Goal: Task Accomplishment & Management: Manage account settings

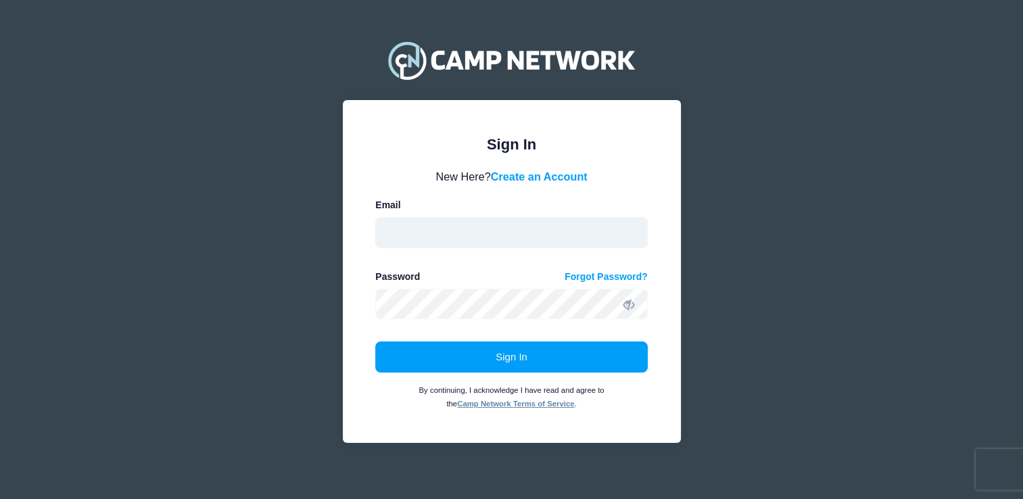
type input "[EMAIL_ADDRESS][DOMAIN_NAME]"
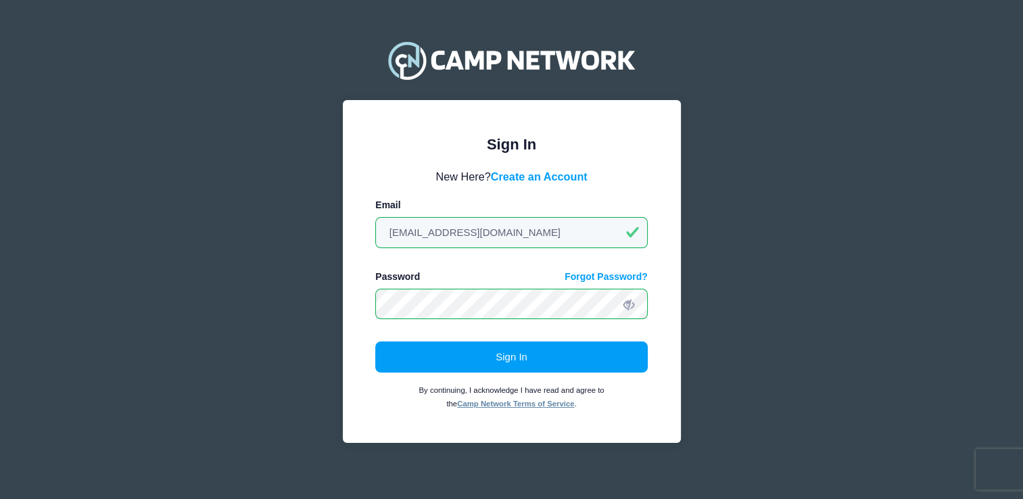
click at [630, 302] on icon at bounding box center [629, 304] width 11 height 11
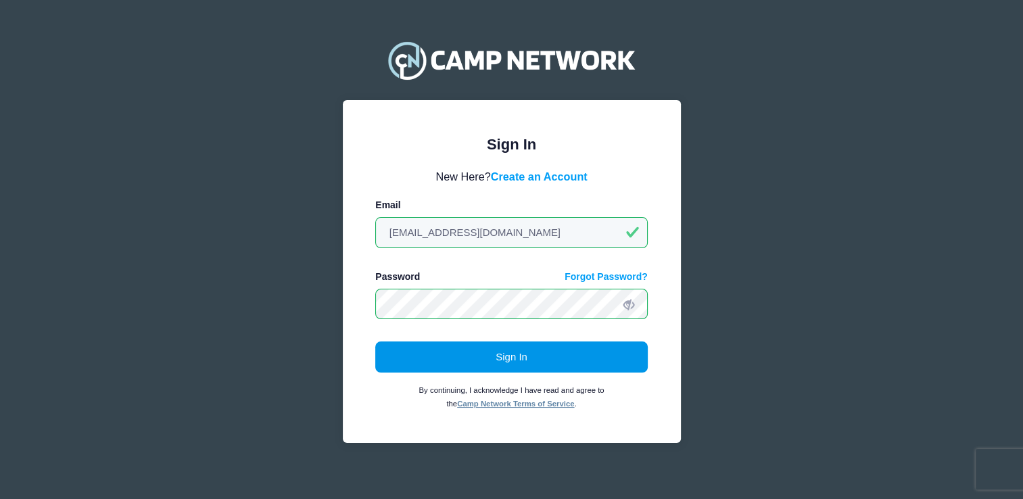
click at [609, 346] on button "Sign In" at bounding box center [511, 357] width 273 height 31
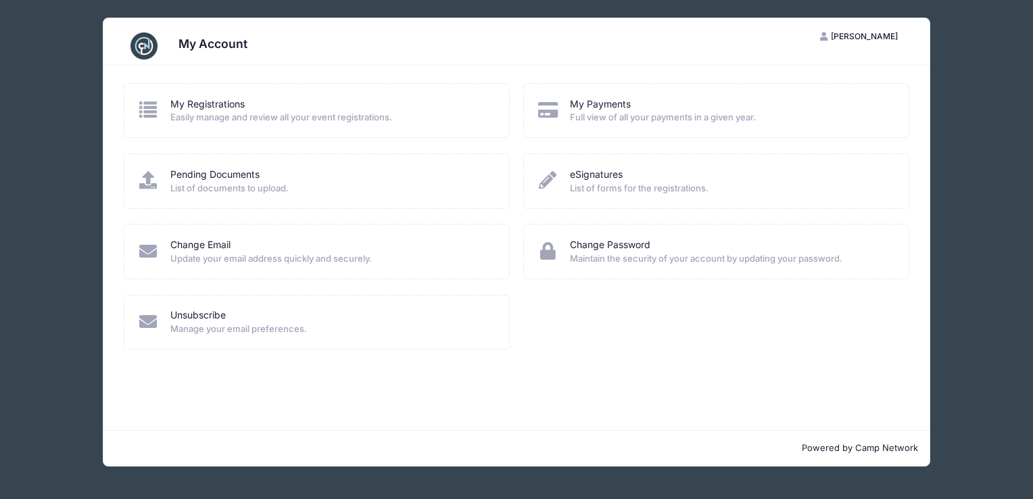
click at [284, 112] on span "Easily manage and review all your event registrations." at bounding box center [330, 118] width 321 height 14
click at [150, 110] on icon at bounding box center [148, 110] width 22 height 18
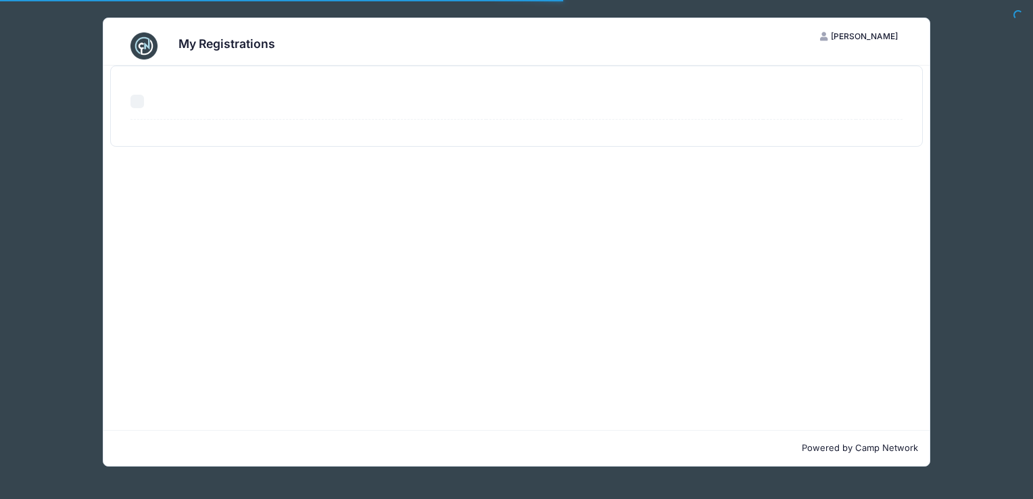
select select "50"
